Goal: Entertainment & Leisure: Consume media (video, audio)

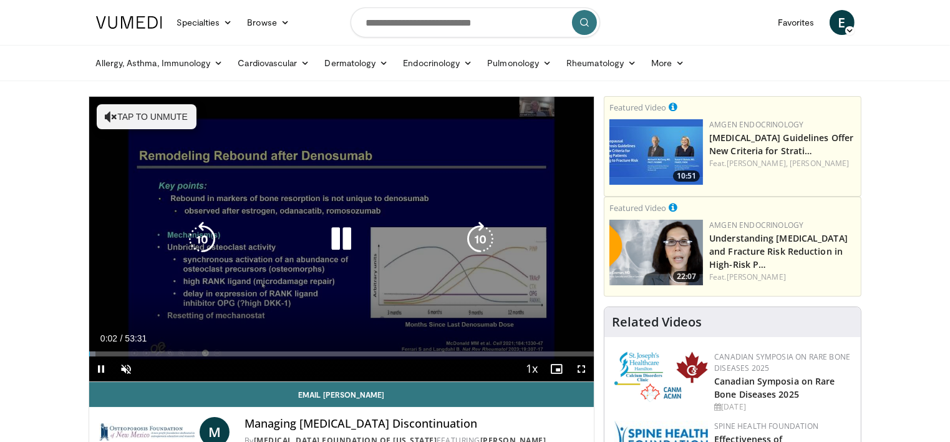
click at [167, 105] on button "Tap to unmute" at bounding box center [147, 116] width 100 height 25
click at [384, 269] on div "10 seconds Tap to unmute" at bounding box center [341, 239] width 505 height 284
click at [331, 246] on icon "Video Player" at bounding box center [341, 238] width 35 height 35
click at [349, 239] on icon "Video Player" at bounding box center [341, 238] width 35 height 35
